Goal: Feedback & Contribution: Submit feedback/report problem

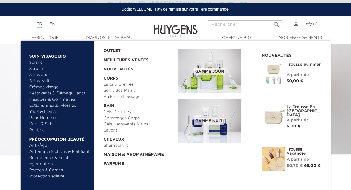
scroll to position [32, 0]
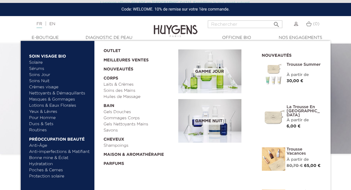
click at [46, 99] on link "Masques & Gommages" at bounding box center [59, 99] width 61 height 6
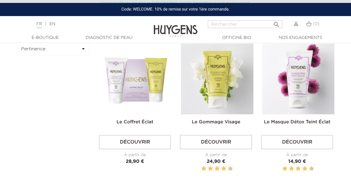
scroll to position [149, 0]
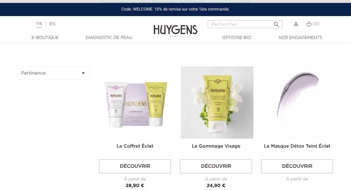
click at [295, 100] on img at bounding box center [298, 102] width 72 height 72
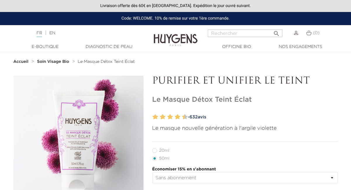
click at [297, 33] on img at bounding box center [296, 33] width 4 height 4
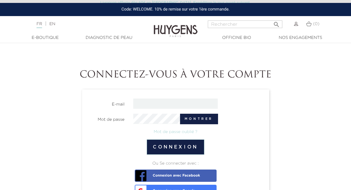
scroll to position [22, 0]
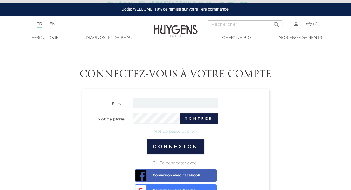
click at [141, 107] on input "email" at bounding box center [175, 103] width 84 height 10
type input "dematosromane@outlook.fr"
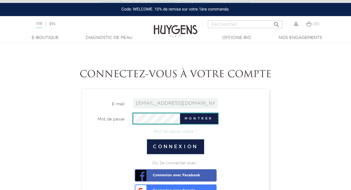
click at [147, 139] on button "Connexion" at bounding box center [176, 146] width 58 height 15
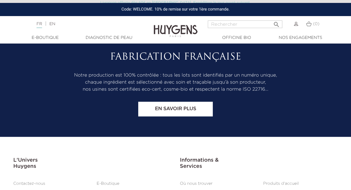
scroll to position [600, 0]
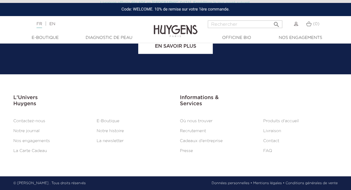
click at [269, 139] on link "Contact" at bounding box center [271, 141] width 16 height 4
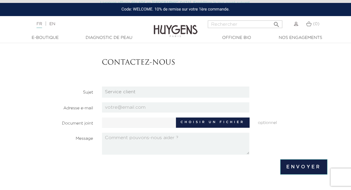
scroll to position [45, 0]
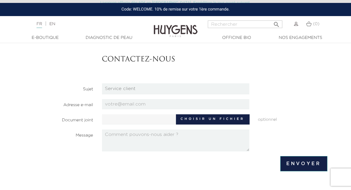
click at [113, 110] on section "Contactez-nous Sujet Candidatures Boutiques Candidatures Siège Partenariats Rel…" at bounding box center [175, 96] width 303 height 111
click at [113, 108] on input "email" at bounding box center [175, 104] width 147 height 10
type input "dematosromane@outlook.fr"
click at [109, 129] on section "Contactez-nous Sujet Candidatures Boutiques Candidatures Siège Partenariats Rel…" at bounding box center [175, 96] width 303 height 111
click at [108, 134] on textarea at bounding box center [175, 141] width 147 height 22
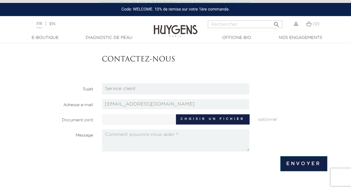
click at [187, 116] on label "Choisir un fichier" at bounding box center [212, 119] width 73 height 10
click at [187, 116] on input "Choisir un fichier" at bounding box center [156, 118] width 109 height 9
